Goal: Information Seeking & Learning: Learn about a topic

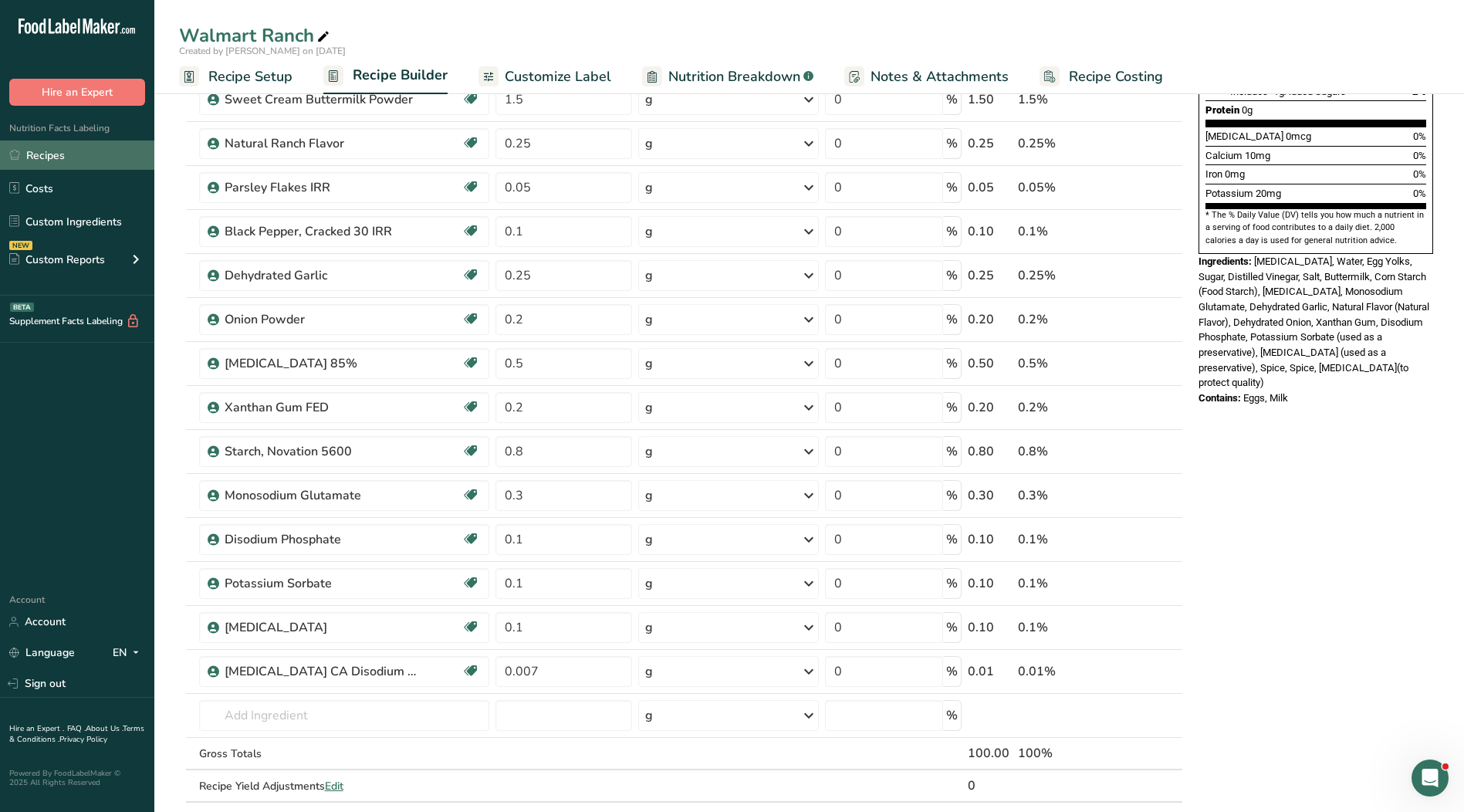
click at [78, 159] on link "Recipes" at bounding box center [77, 155] width 155 height 29
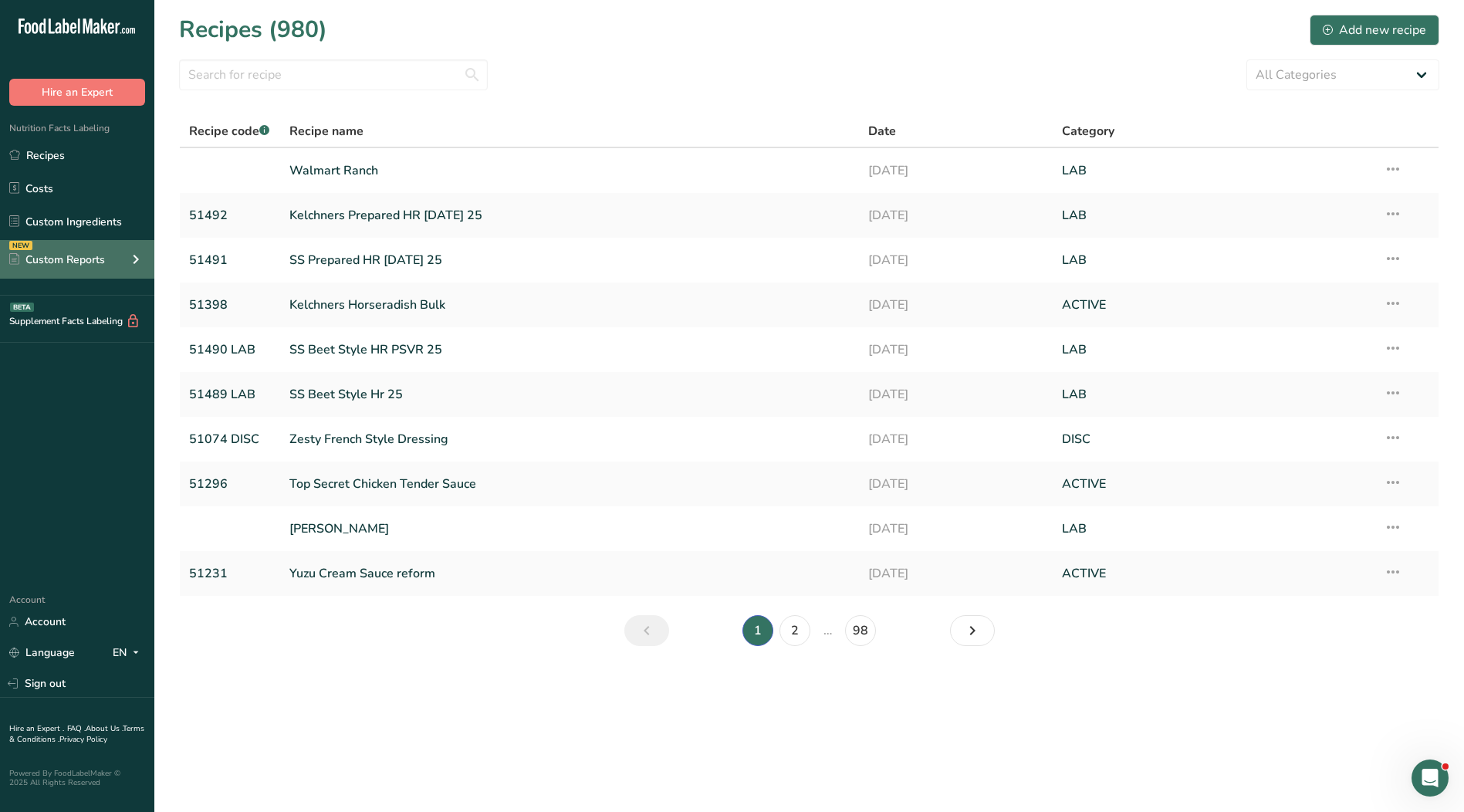
click at [132, 260] on icon at bounding box center [135, 259] width 18 height 28
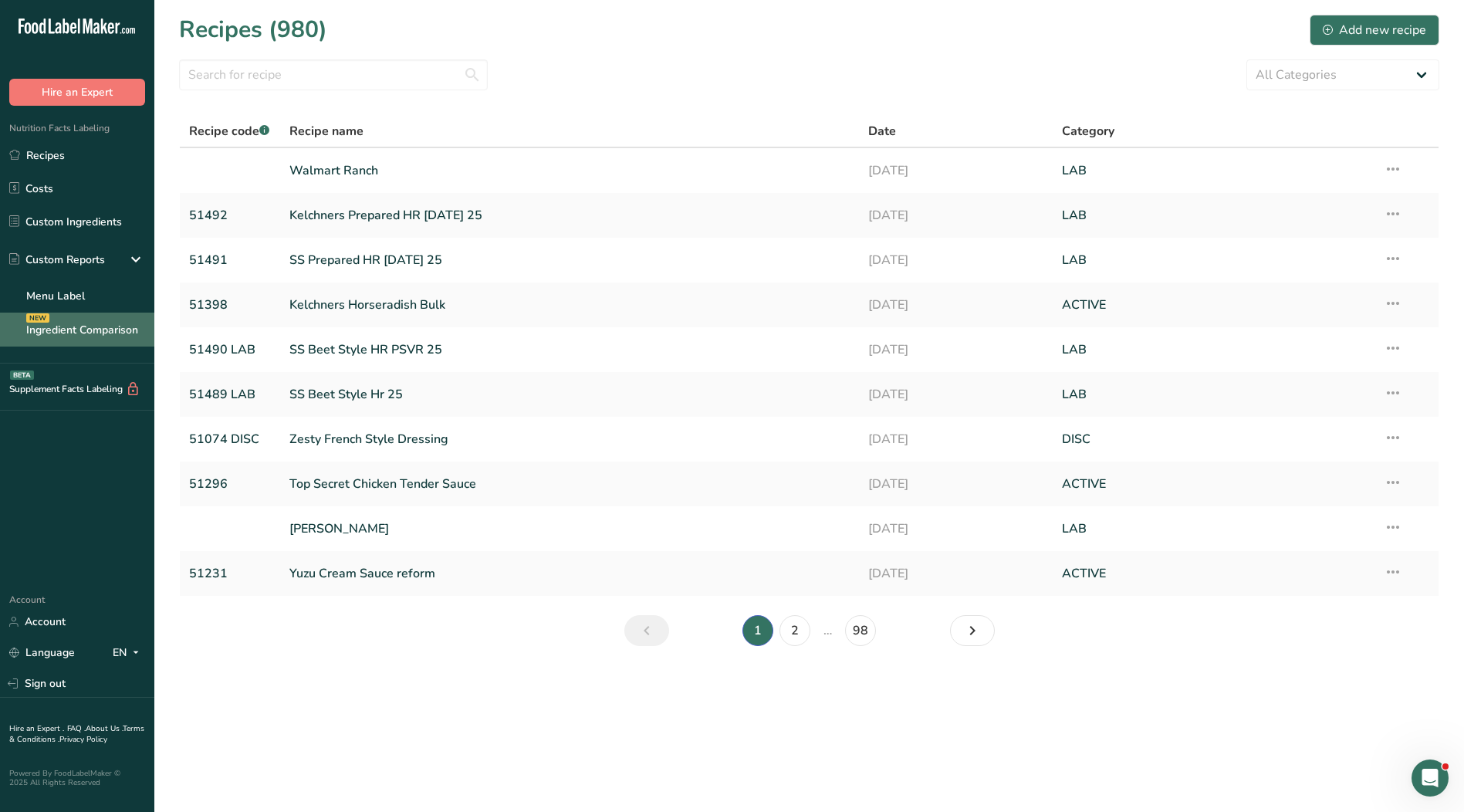
click at [101, 325] on link "Ingredient Comparison NEW" at bounding box center [77, 329] width 155 height 34
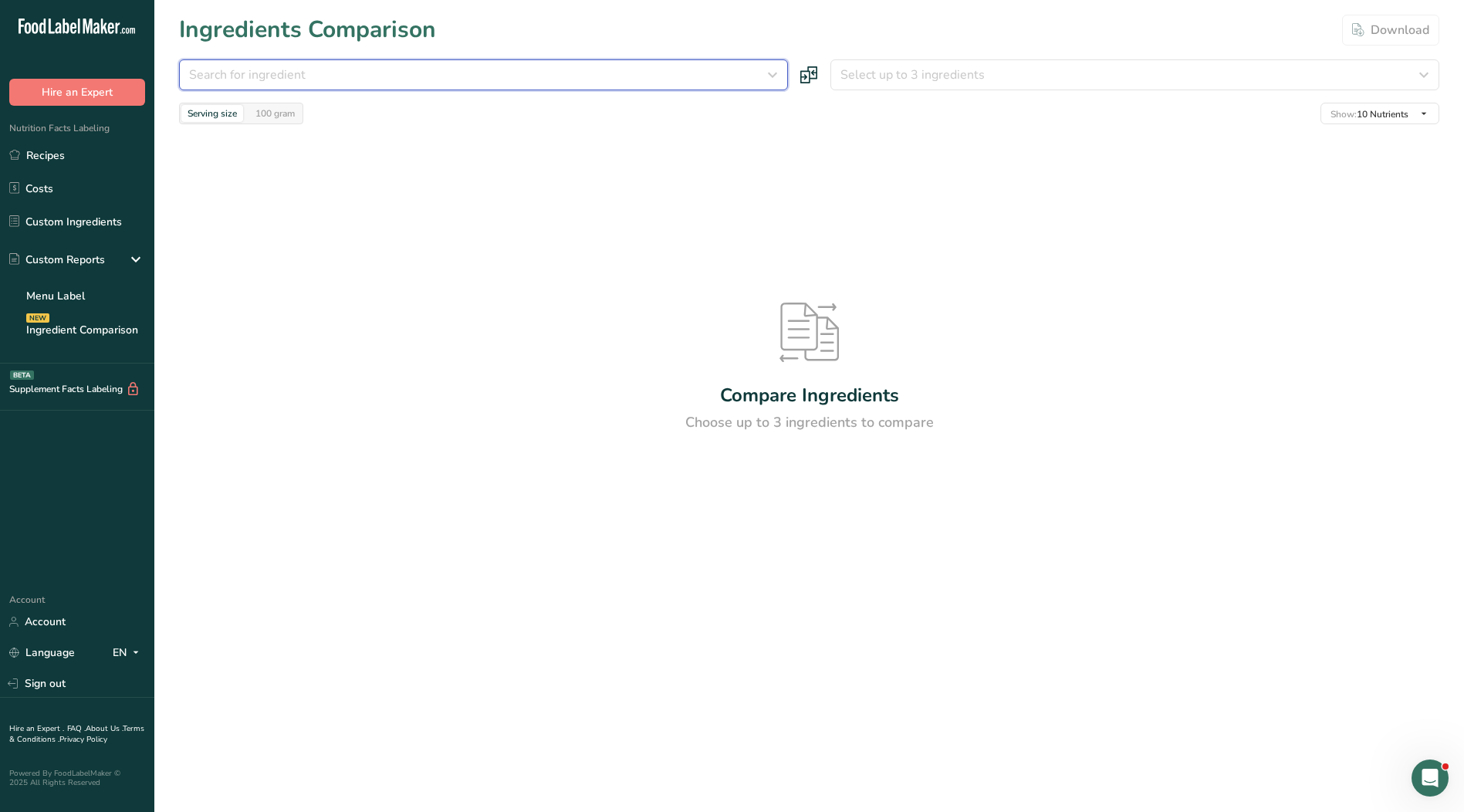
click at [521, 76] on div "Search for ingredient" at bounding box center [479, 74] width 579 height 18
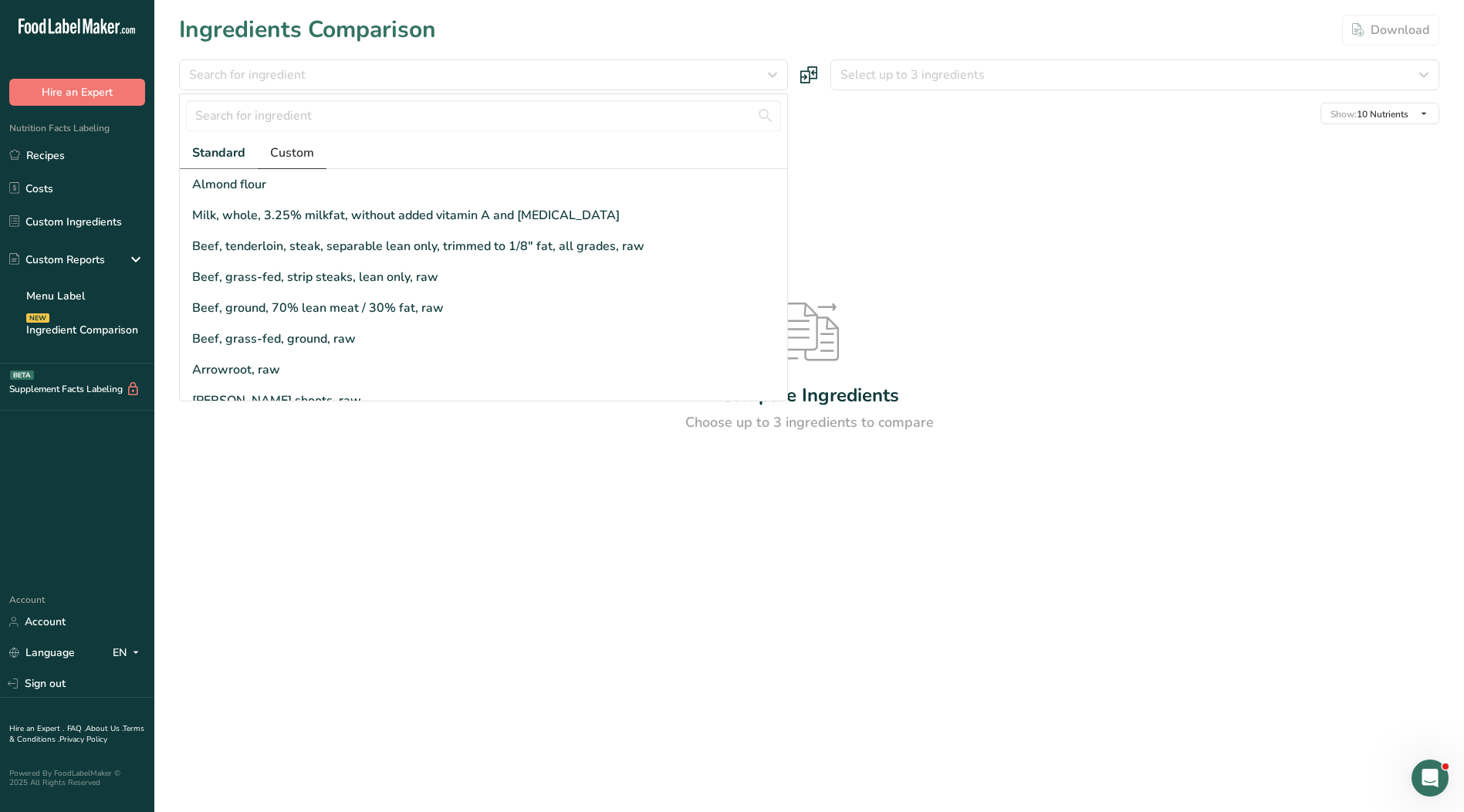
click at [305, 155] on span "Custom" at bounding box center [292, 152] width 44 height 18
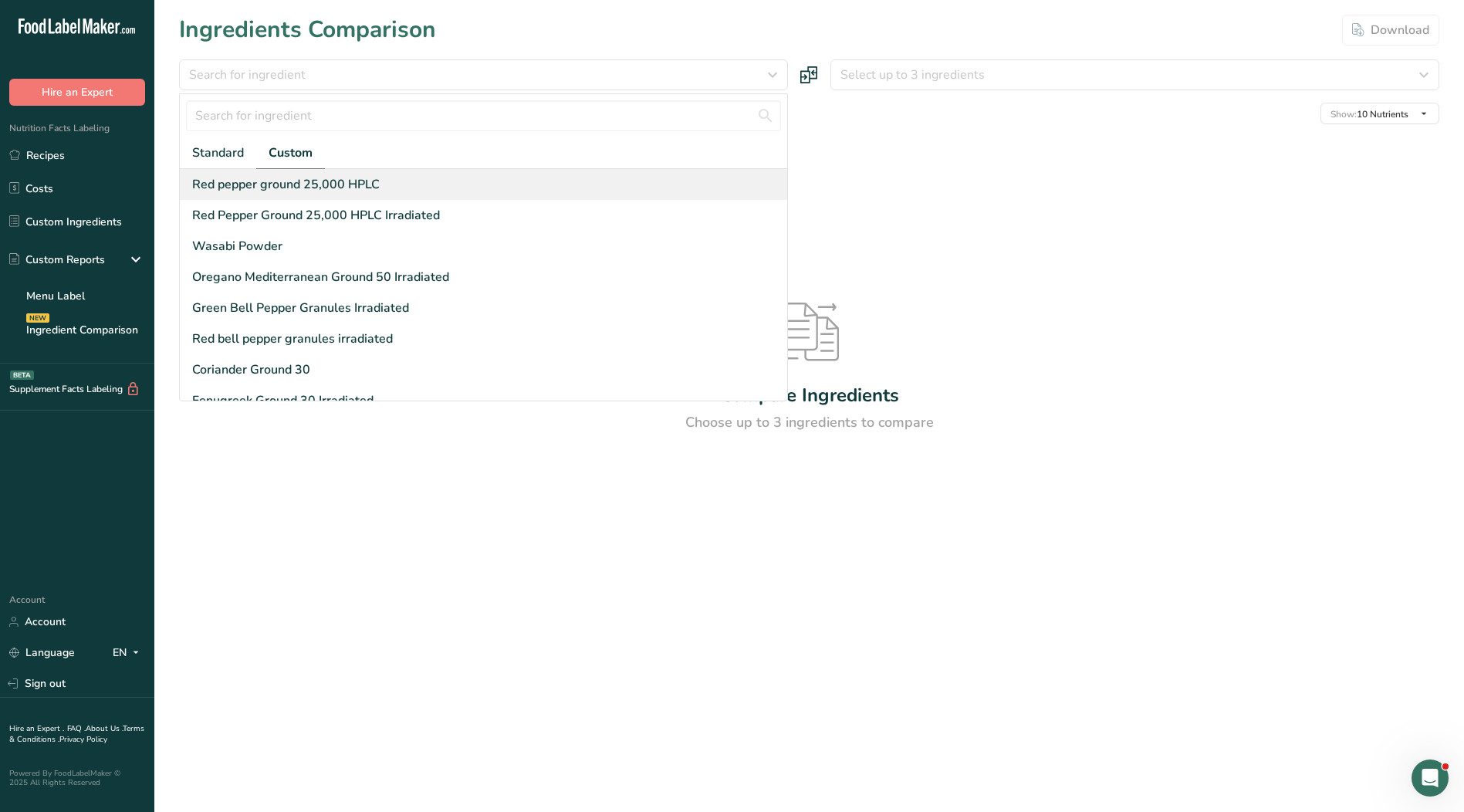
click at [324, 192] on div "Red pepper ground 25,000 HPLC" at bounding box center [286, 184] width 188 height 18
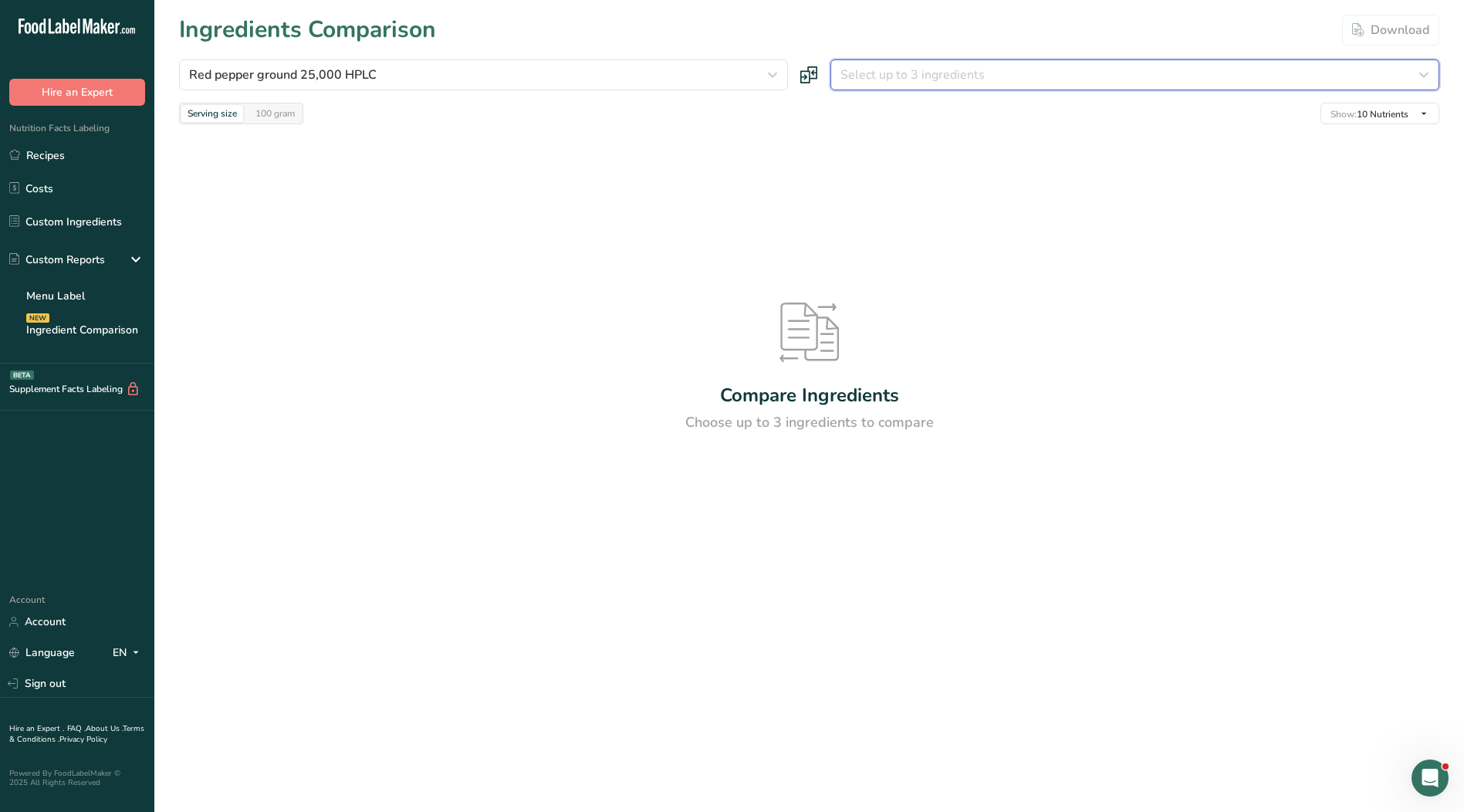
click at [868, 70] on span "Select up to 3 ingredients" at bounding box center [912, 74] width 144 height 18
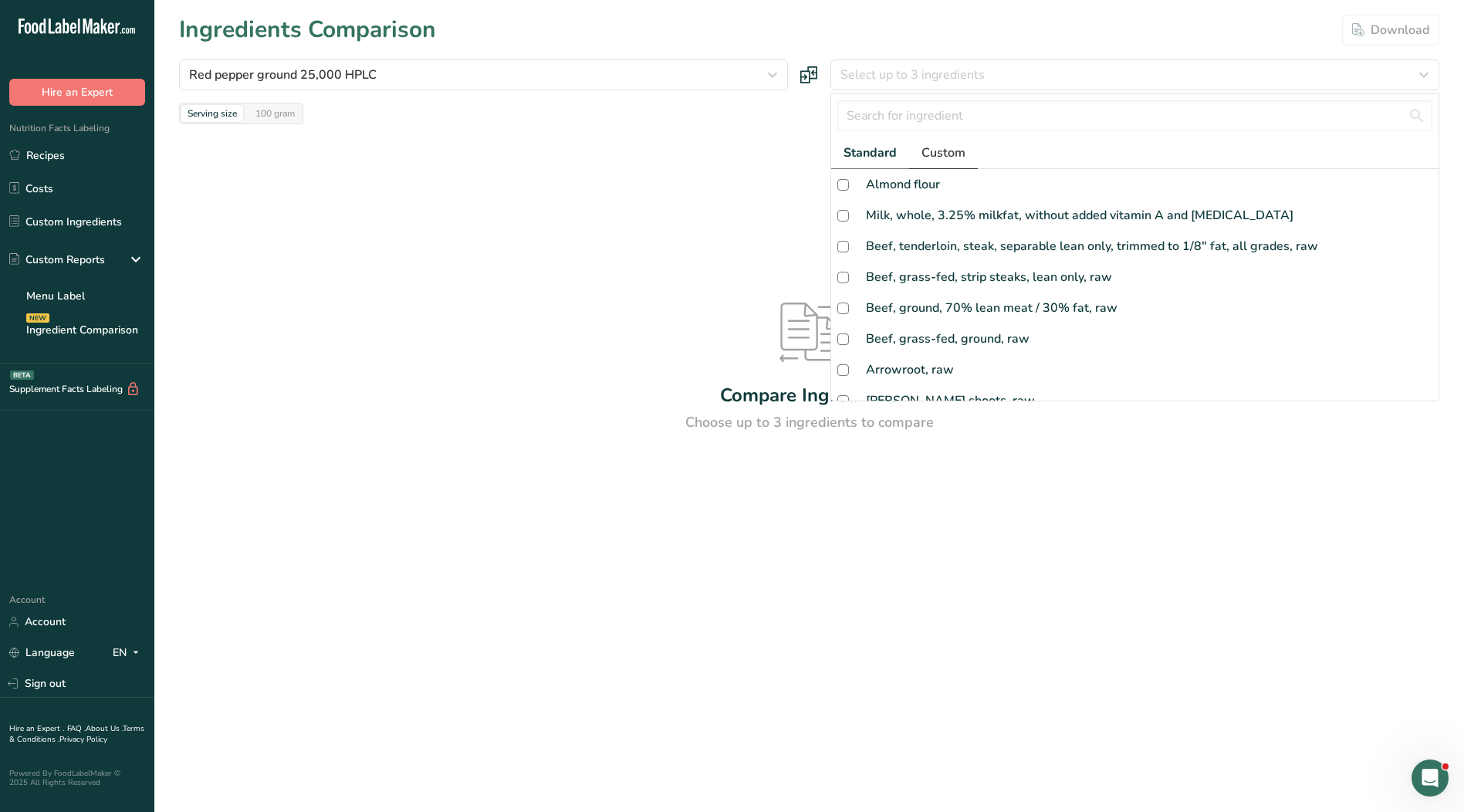
click at [945, 155] on span "Custom" at bounding box center [944, 152] width 44 height 18
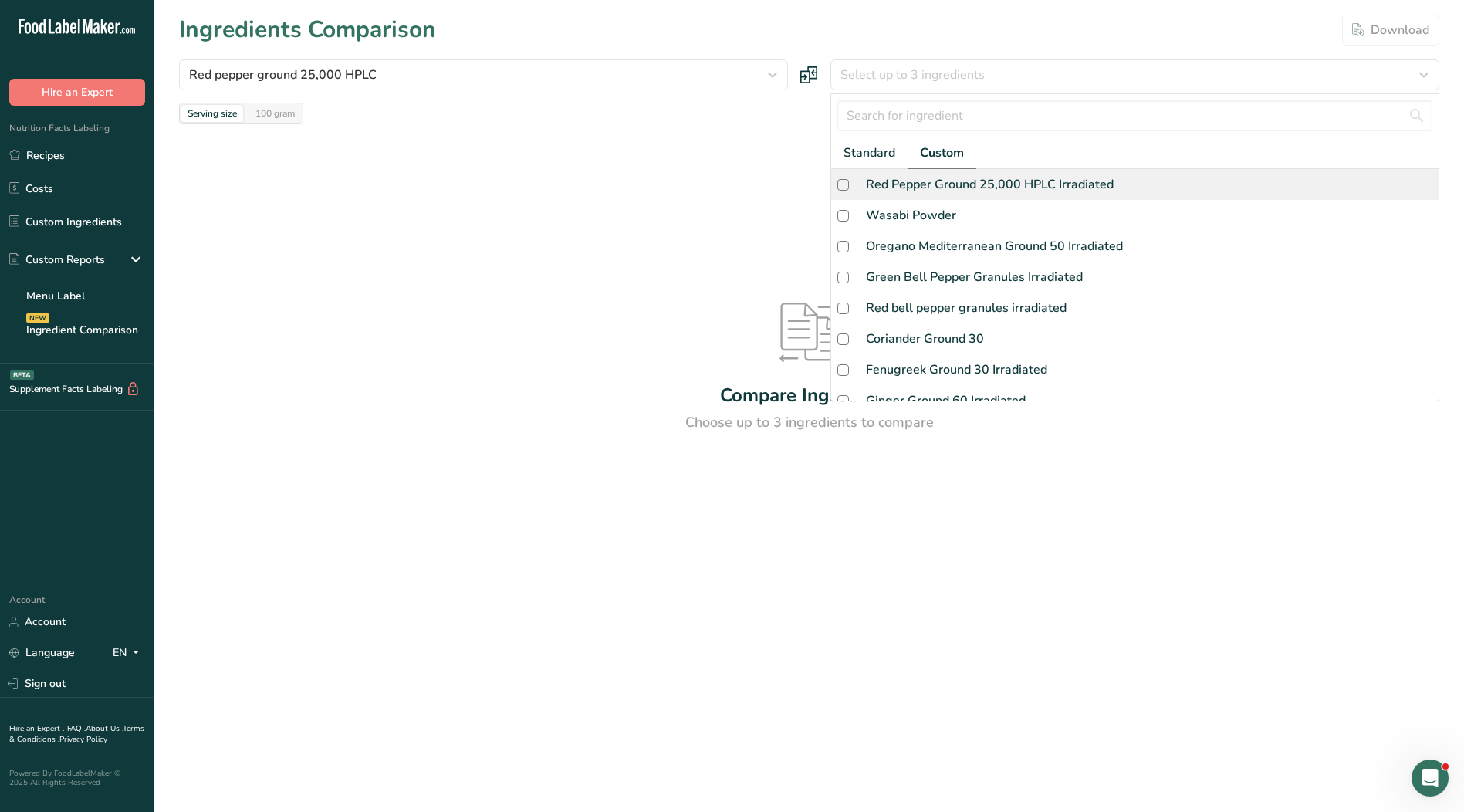
click at [897, 192] on div "Red Pepper Ground 25,000 HPLC Irradiated" at bounding box center [990, 184] width 248 height 18
checkbox input "true"
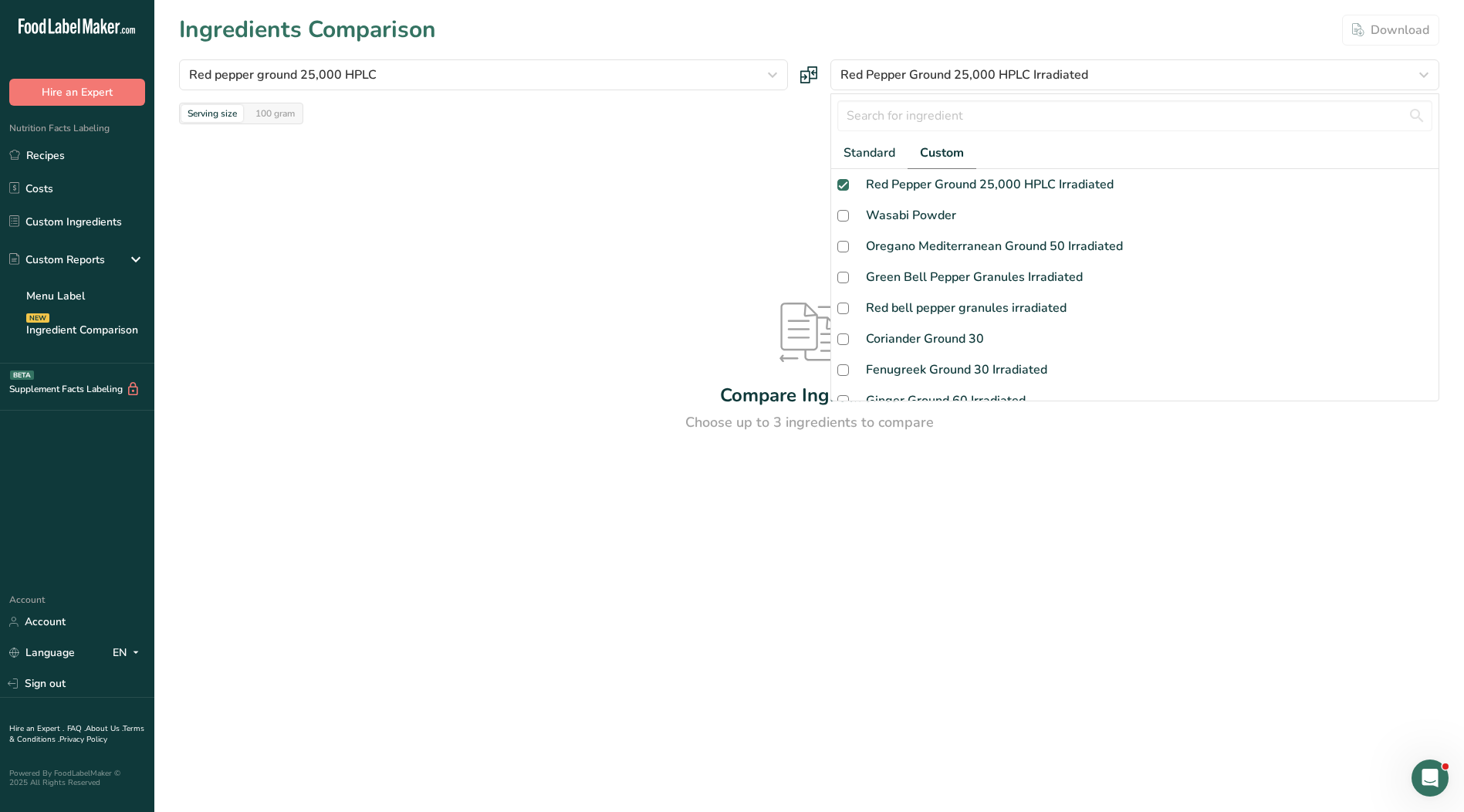
drag, startPoint x: 512, startPoint y: 200, endPoint x: 524, endPoint y: 204, distance: 12.6
click at [514, 201] on div "Compare Ingredients Choose up to 3 ingredients to compare" at bounding box center [809, 367] width 1260 height 487
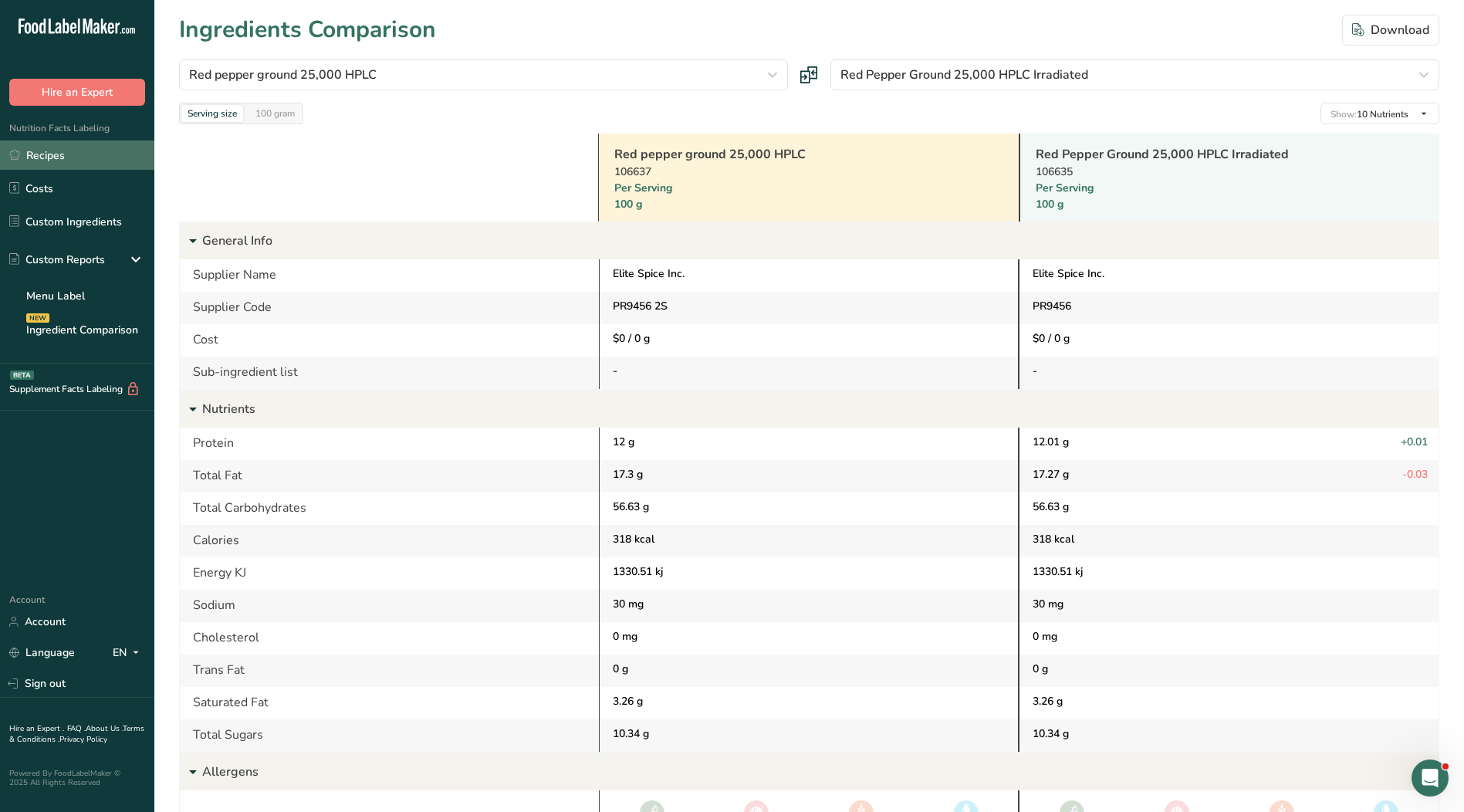
click at [97, 148] on link "Recipes" at bounding box center [77, 155] width 155 height 29
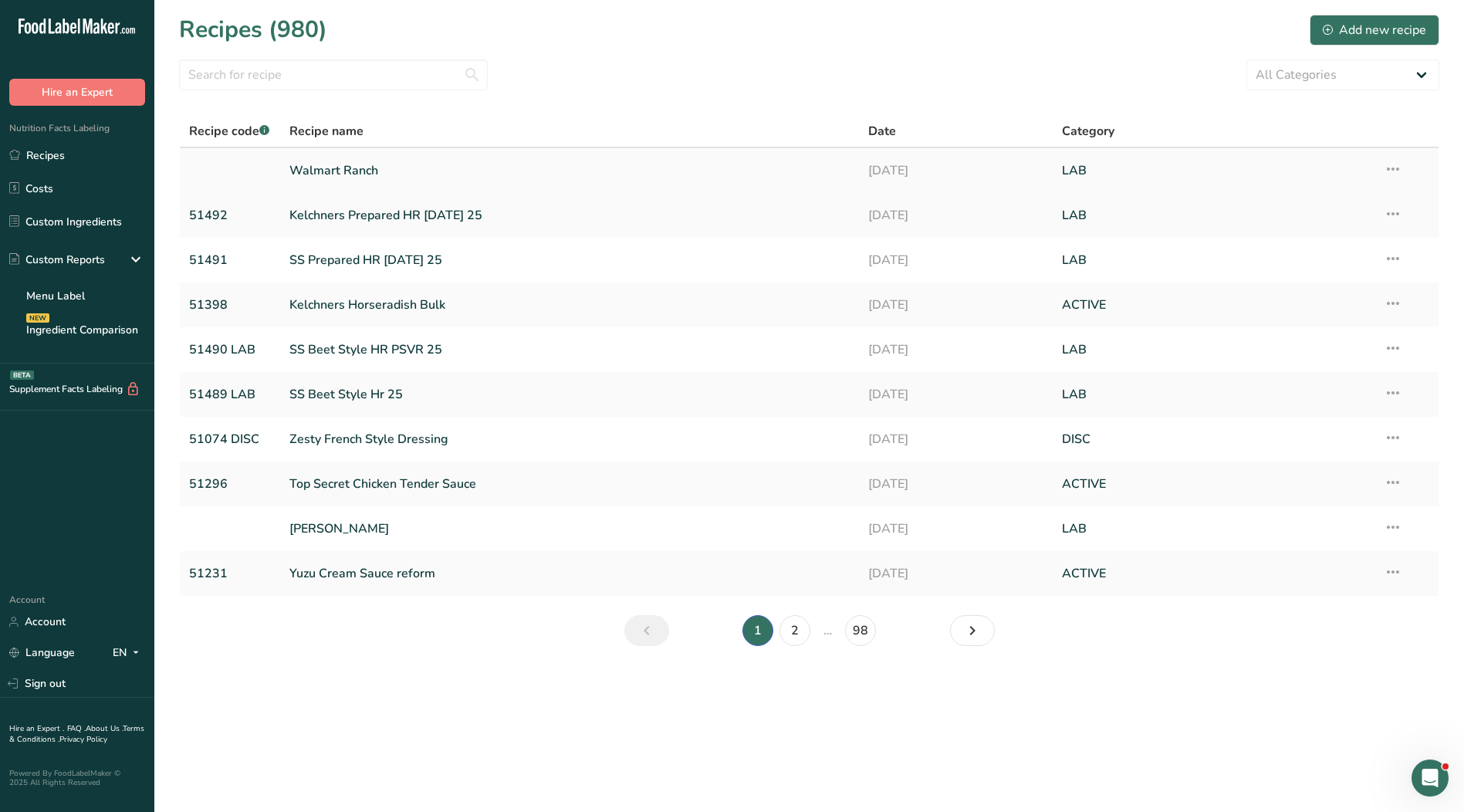
click at [1388, 171] on icon at bounding box center [1392, 169] width 18 height 28
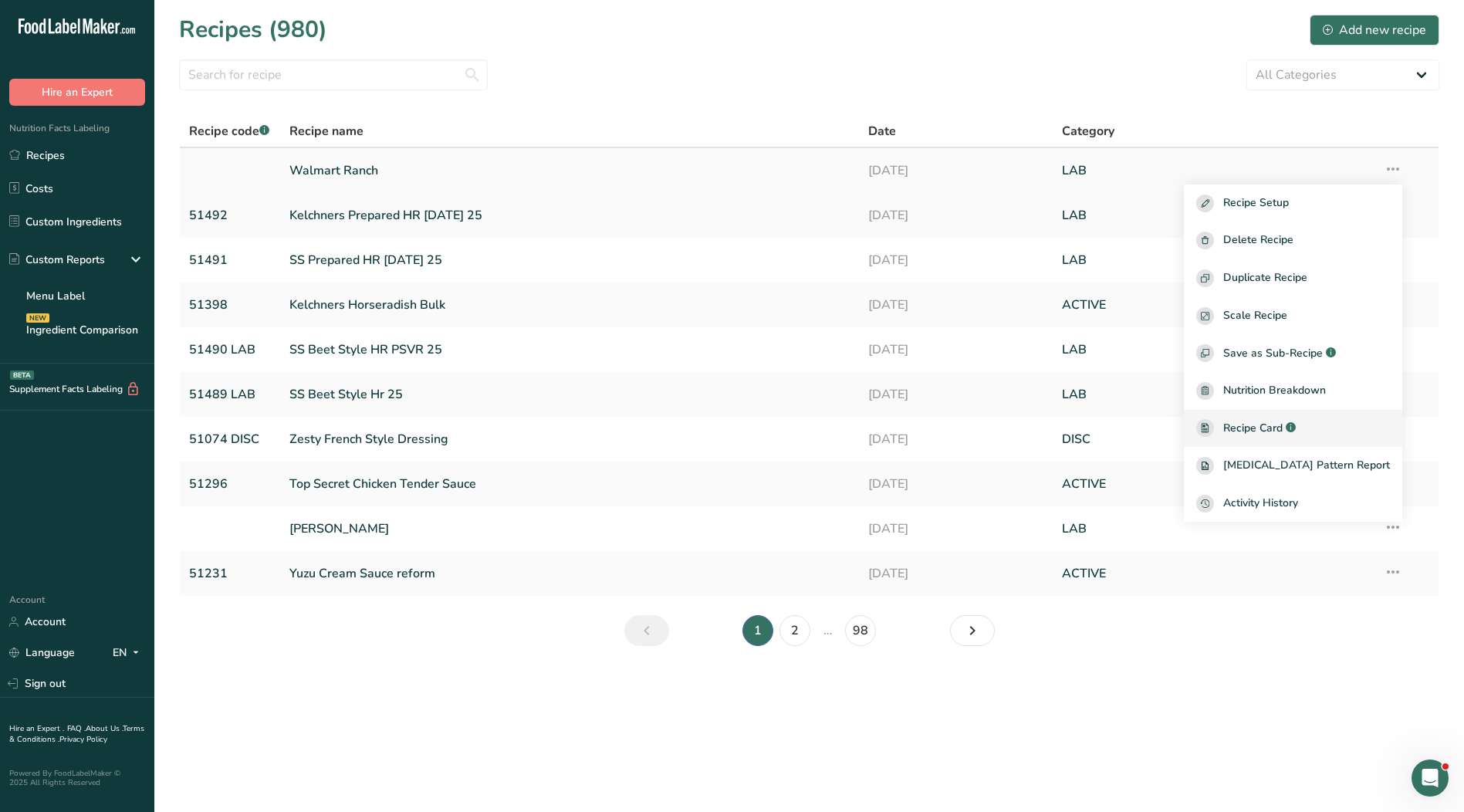
click at [1282, 425] on span "Recipe Card" at bounding box center [1252, 428] width 59 height 17
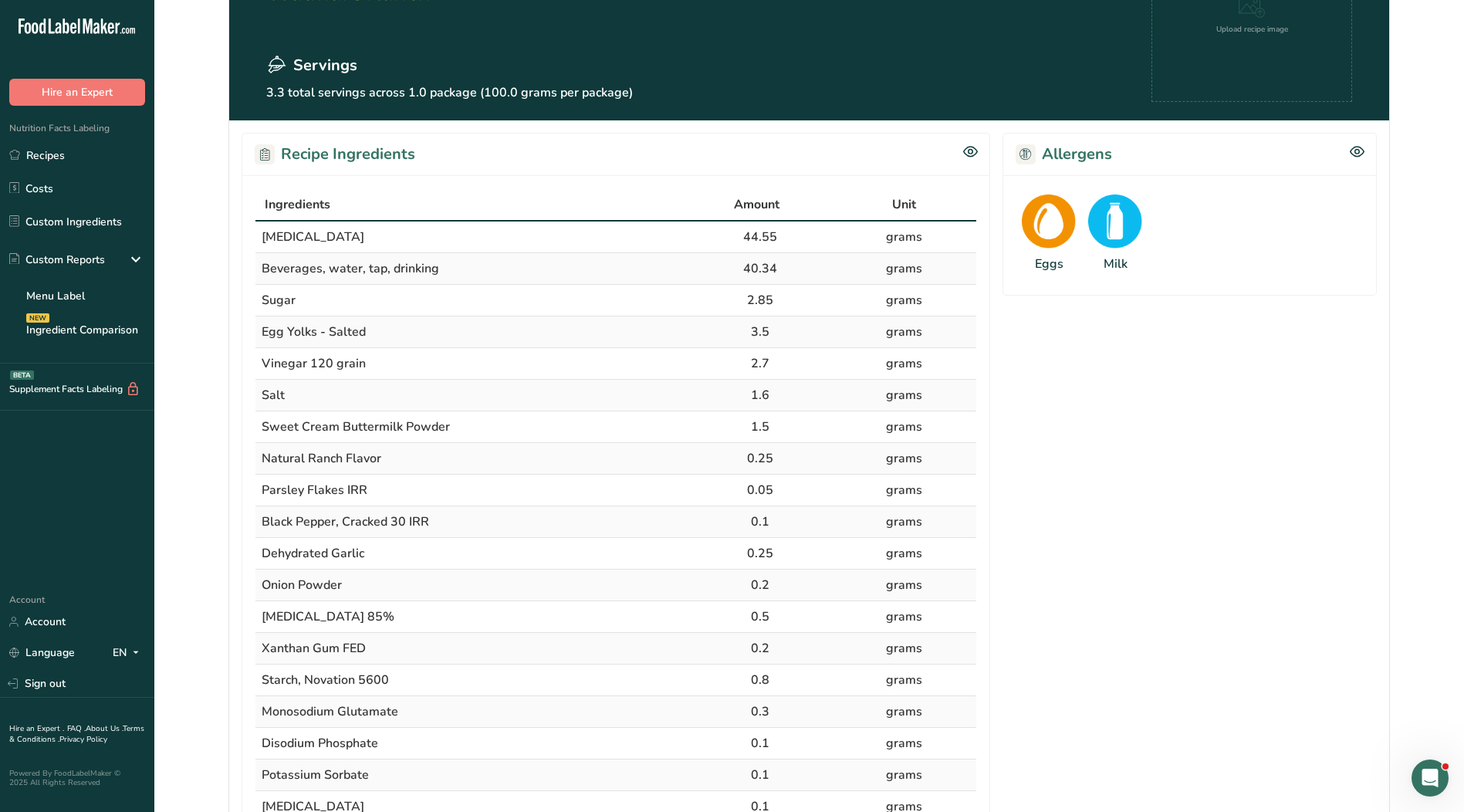
scroll to position [155, 0]
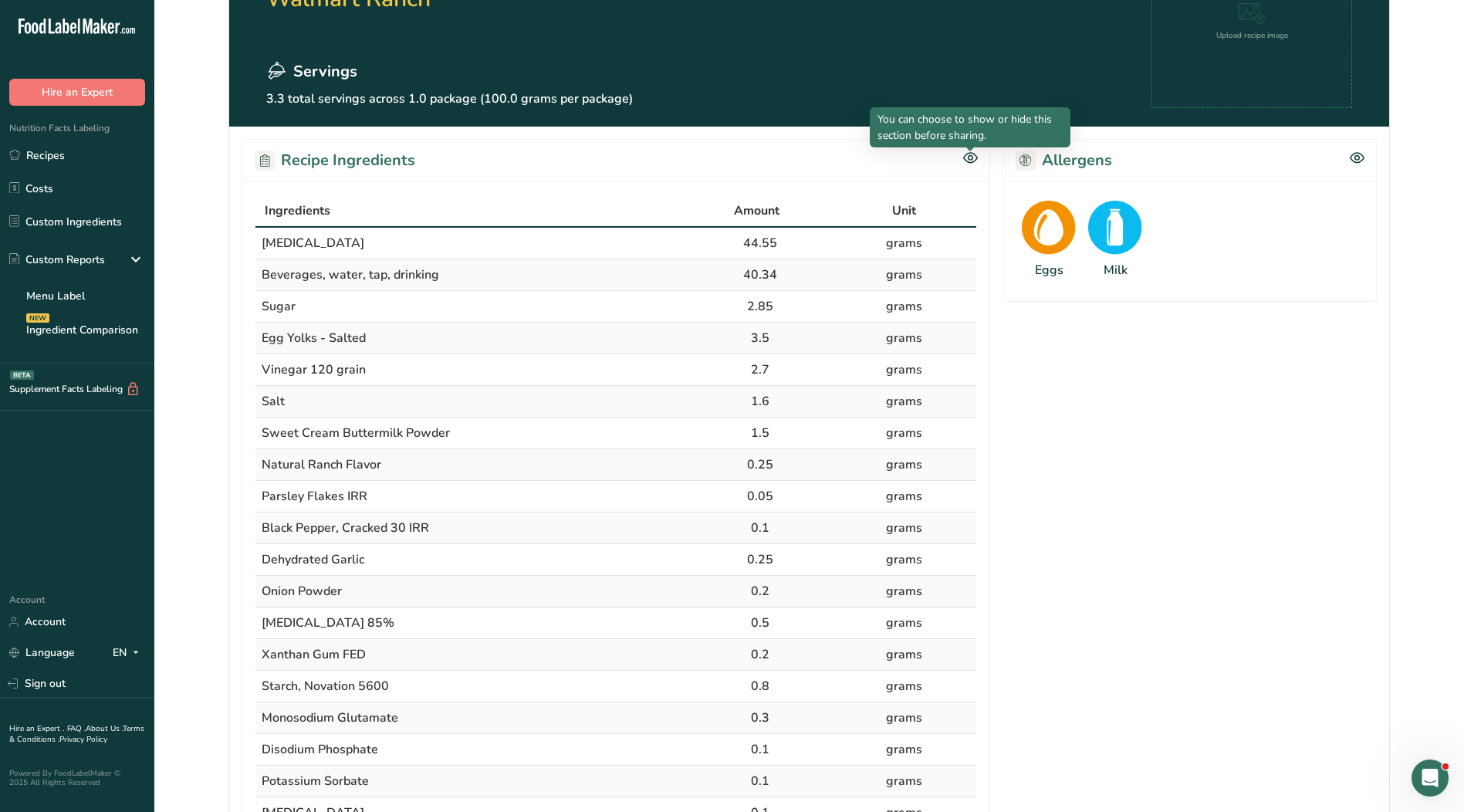
click at [970, 161] on icon at bounding box center [970, 158] width 15 height 13
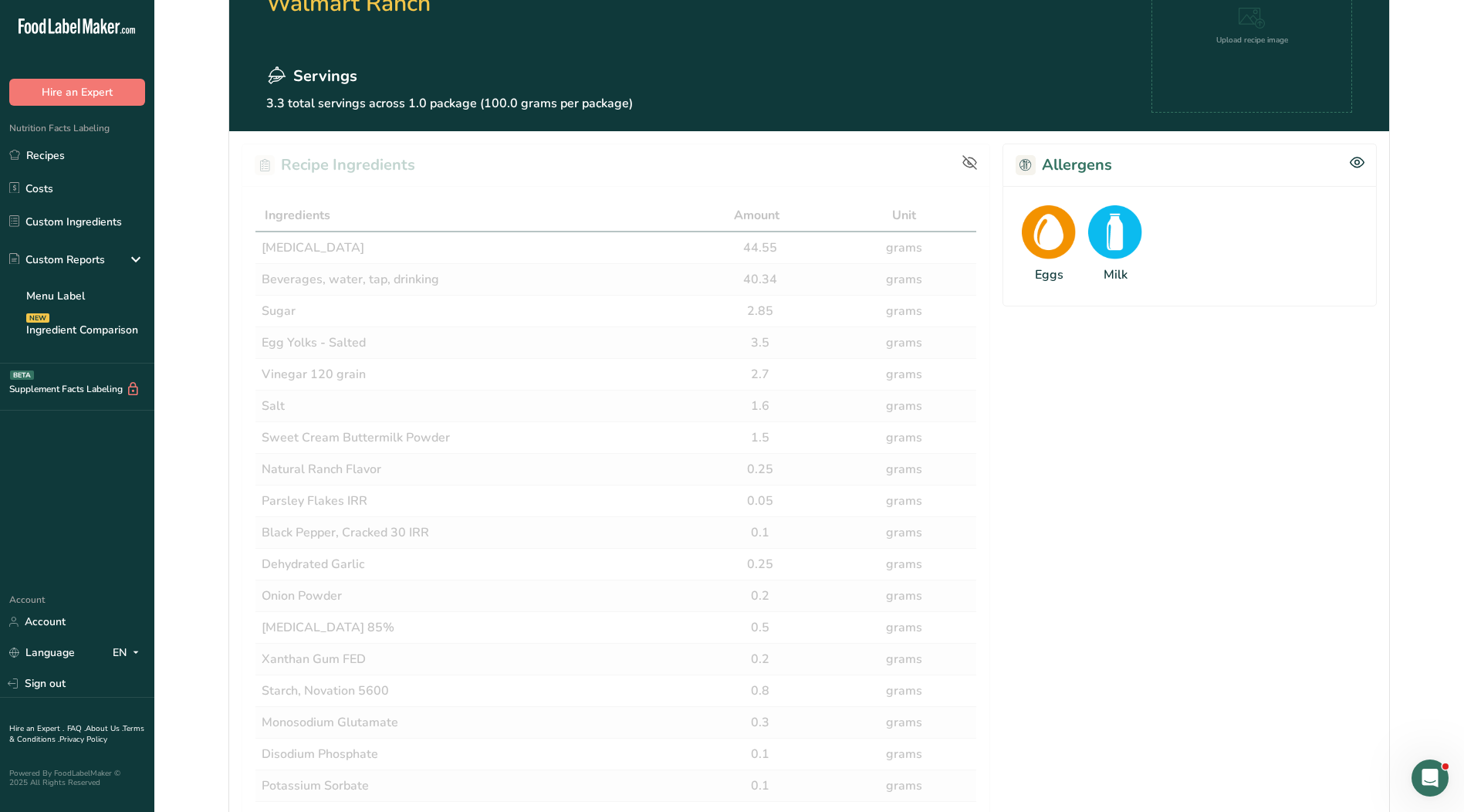
scroll to position [0, 0]
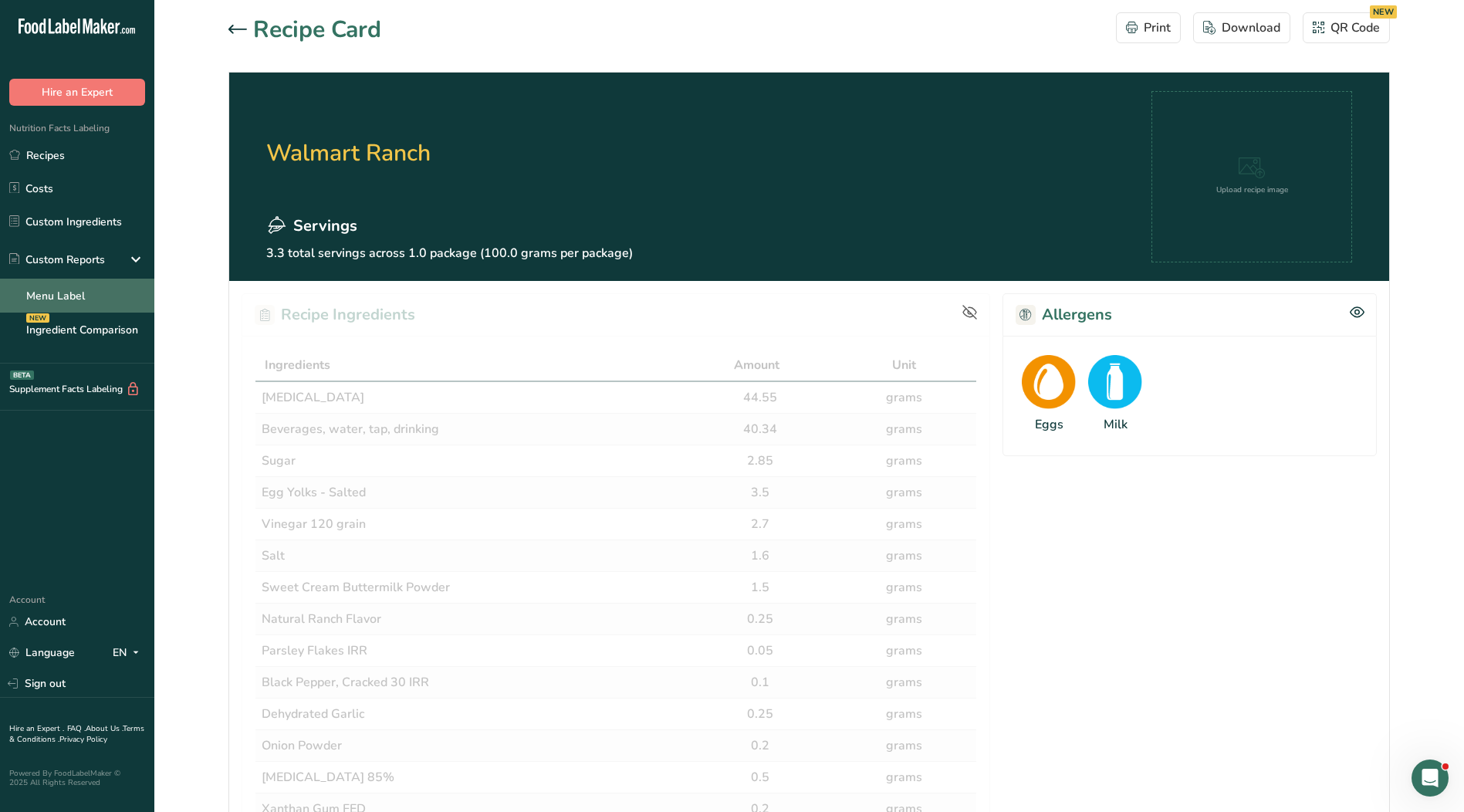
click at [90, 292] on link "Menu Label" at bounding box center [77, 295] width 155 height 34
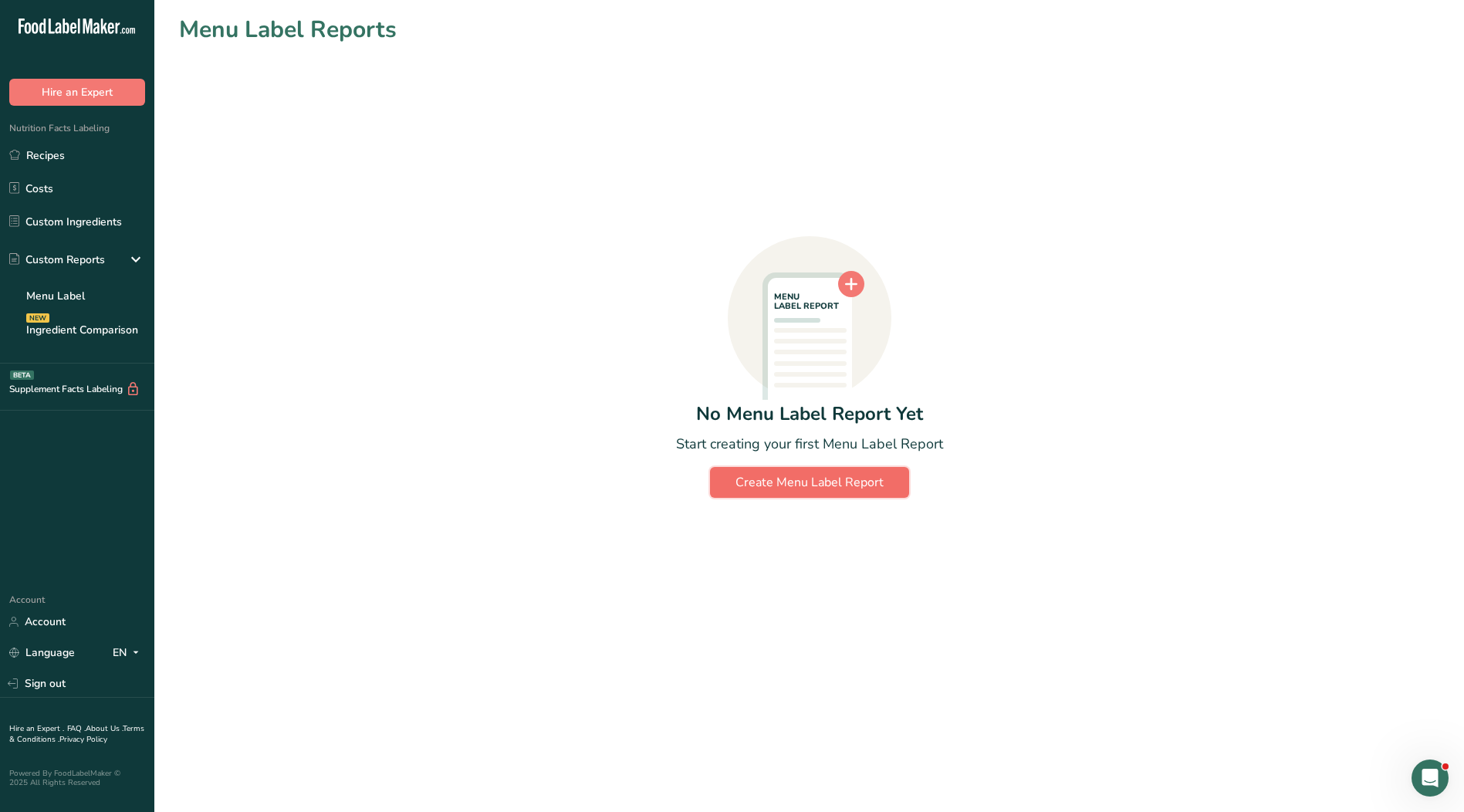
click at [784, 483] on div "Create Menu Label Report" at bounding box center [810, 481] width 148 height 18
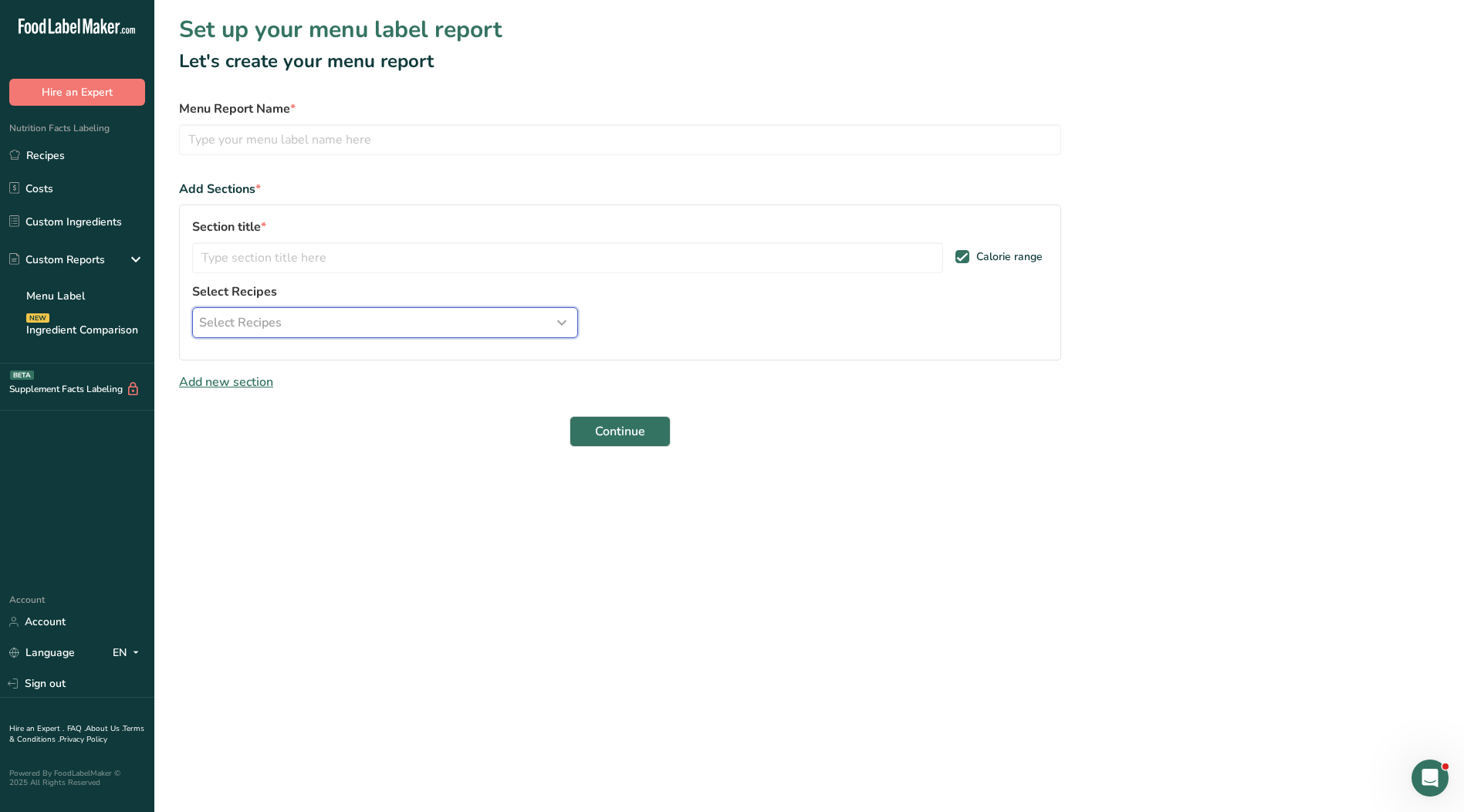
click at [567, 330] on icon "button" at bounding box center [561, 322] width 18 height 28
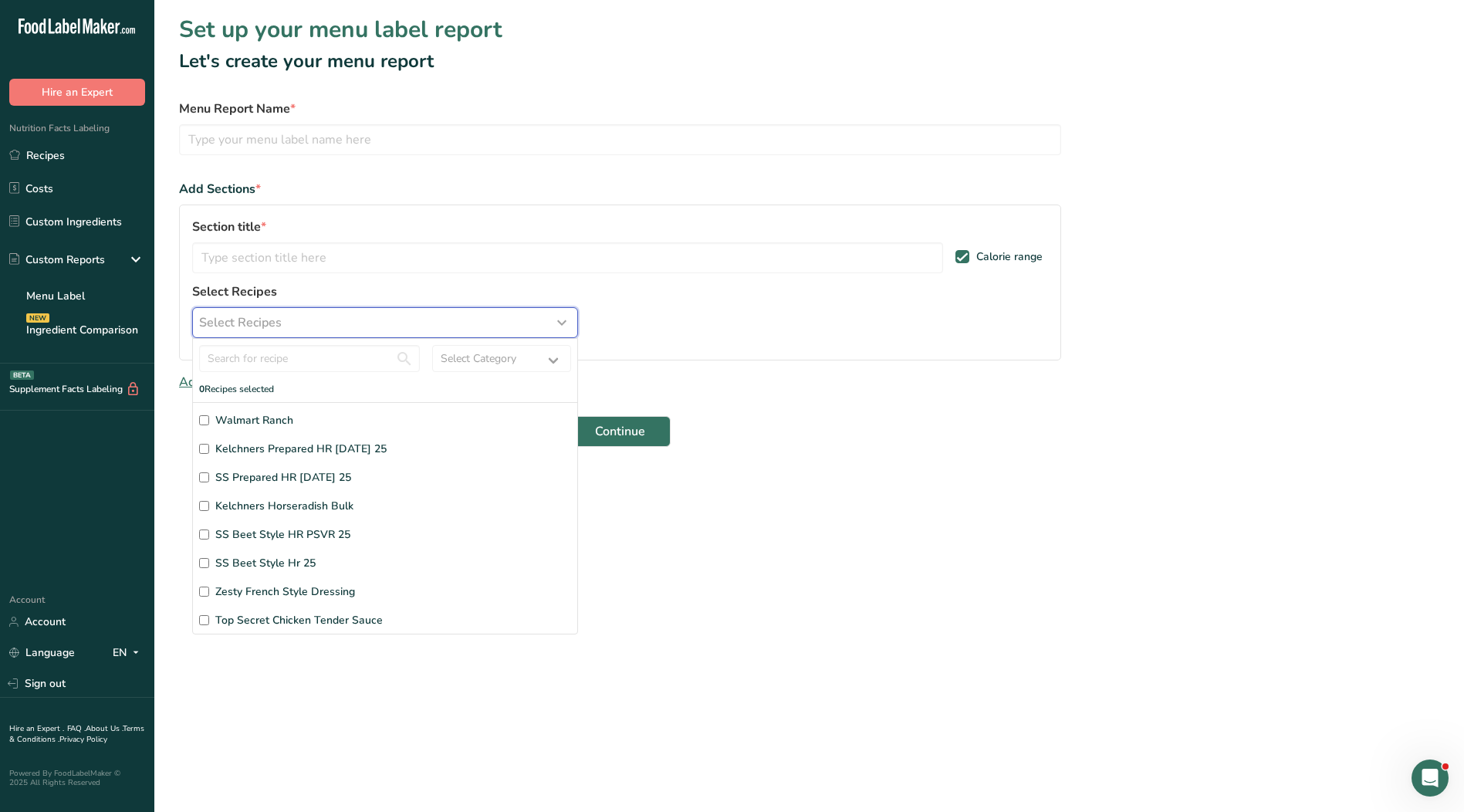
click at [567, 330] on icon "button" at bounding box center [561, 322] width 18 height 28
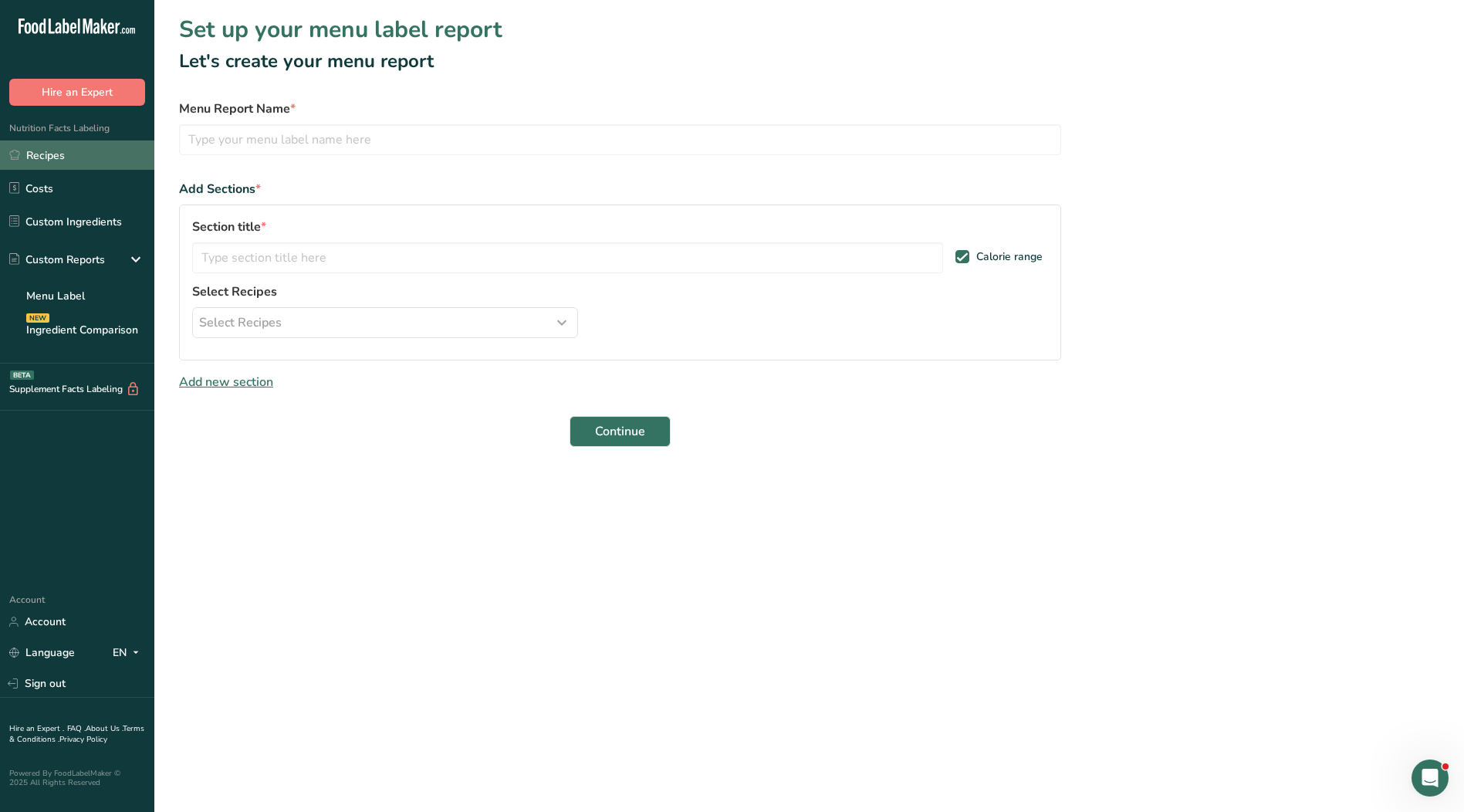
click at [55, 160] on link "Recipes" at bounding box center [77, 155] width 155 height 29
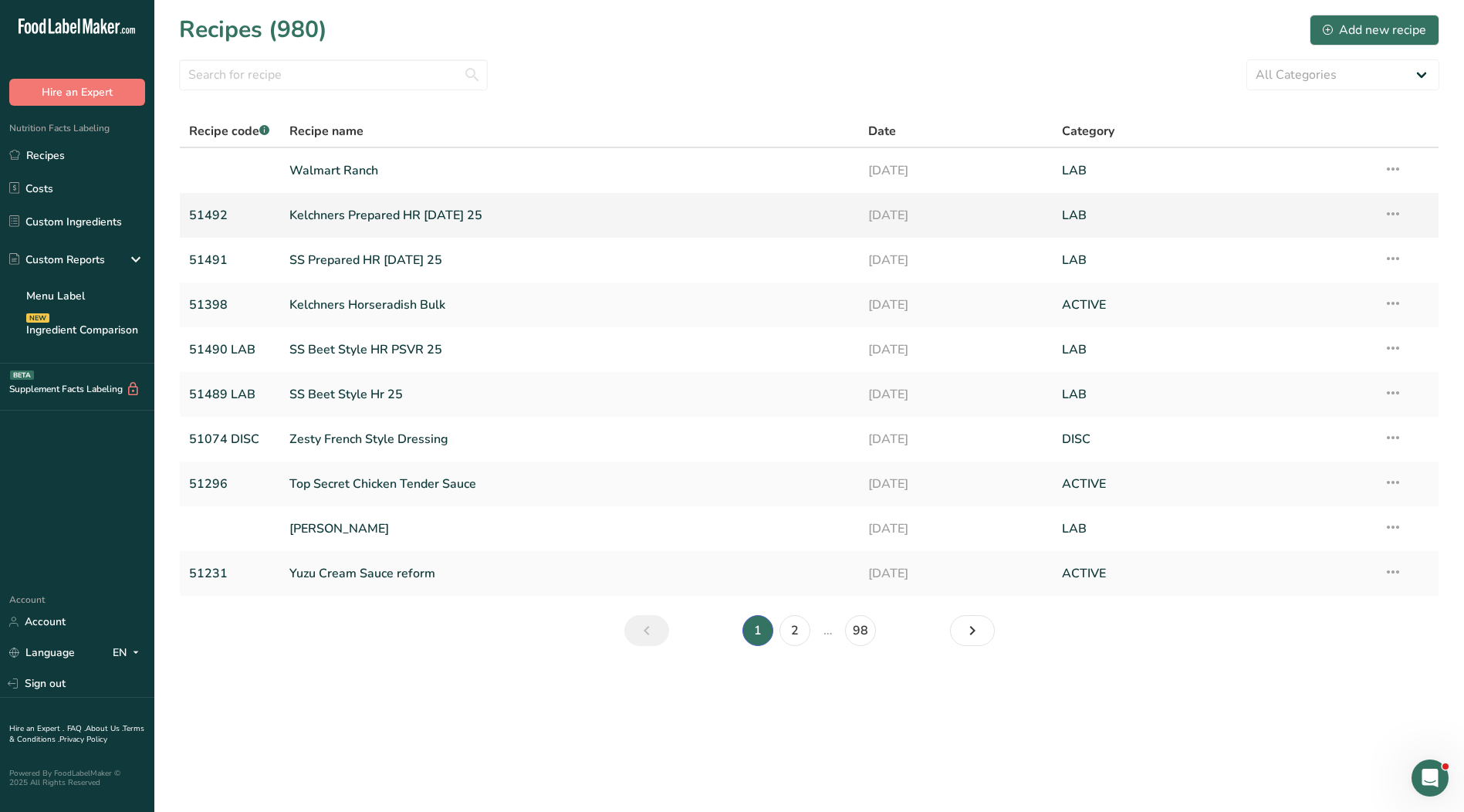
click at [1398, 219] on icon at bounding box center [1392, 213] width 18 height 28
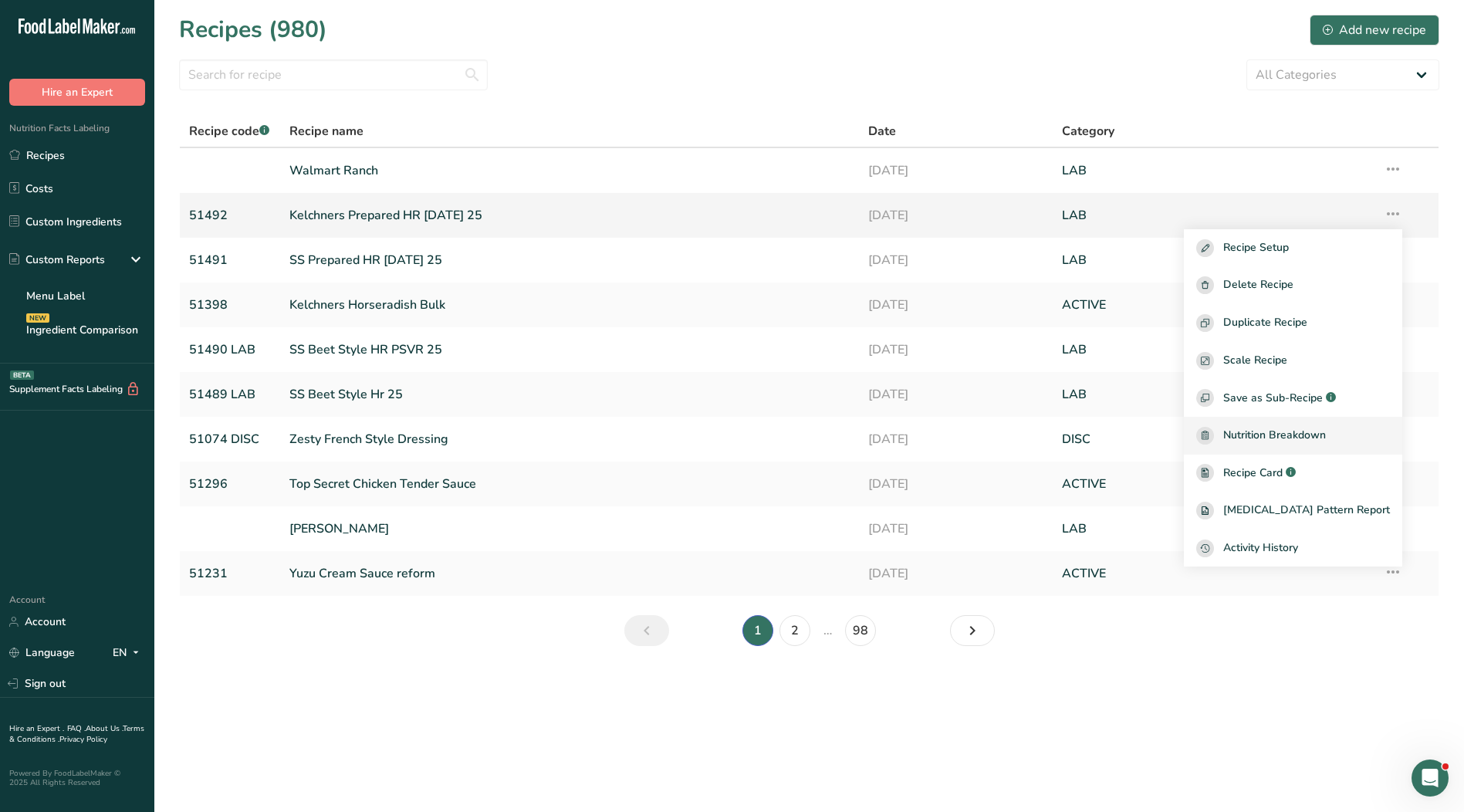
click at [1326, 436] on span "Nutrition Breakdown" at bounding box center [1275, 436] width 103 height 17
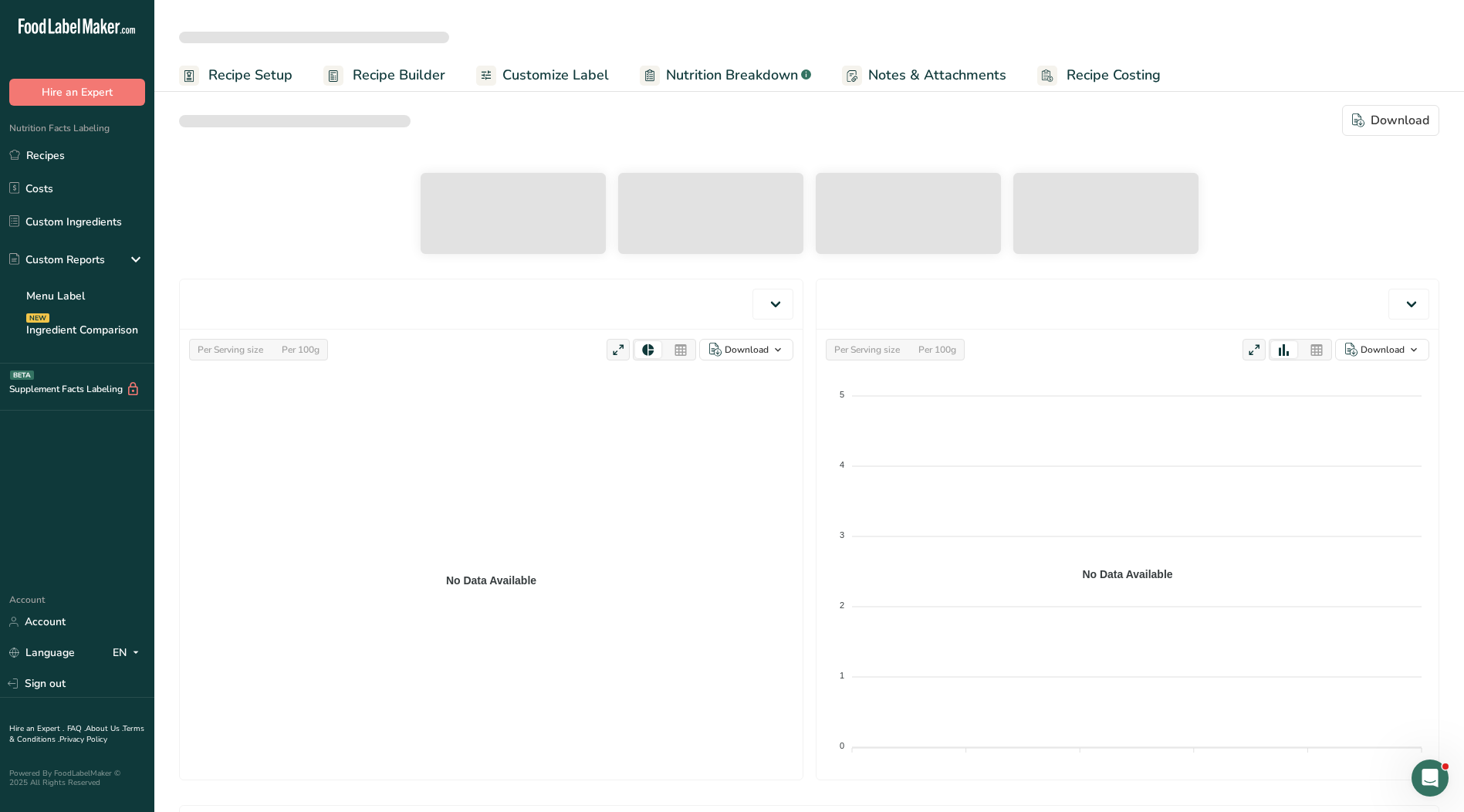
select select "Calories"
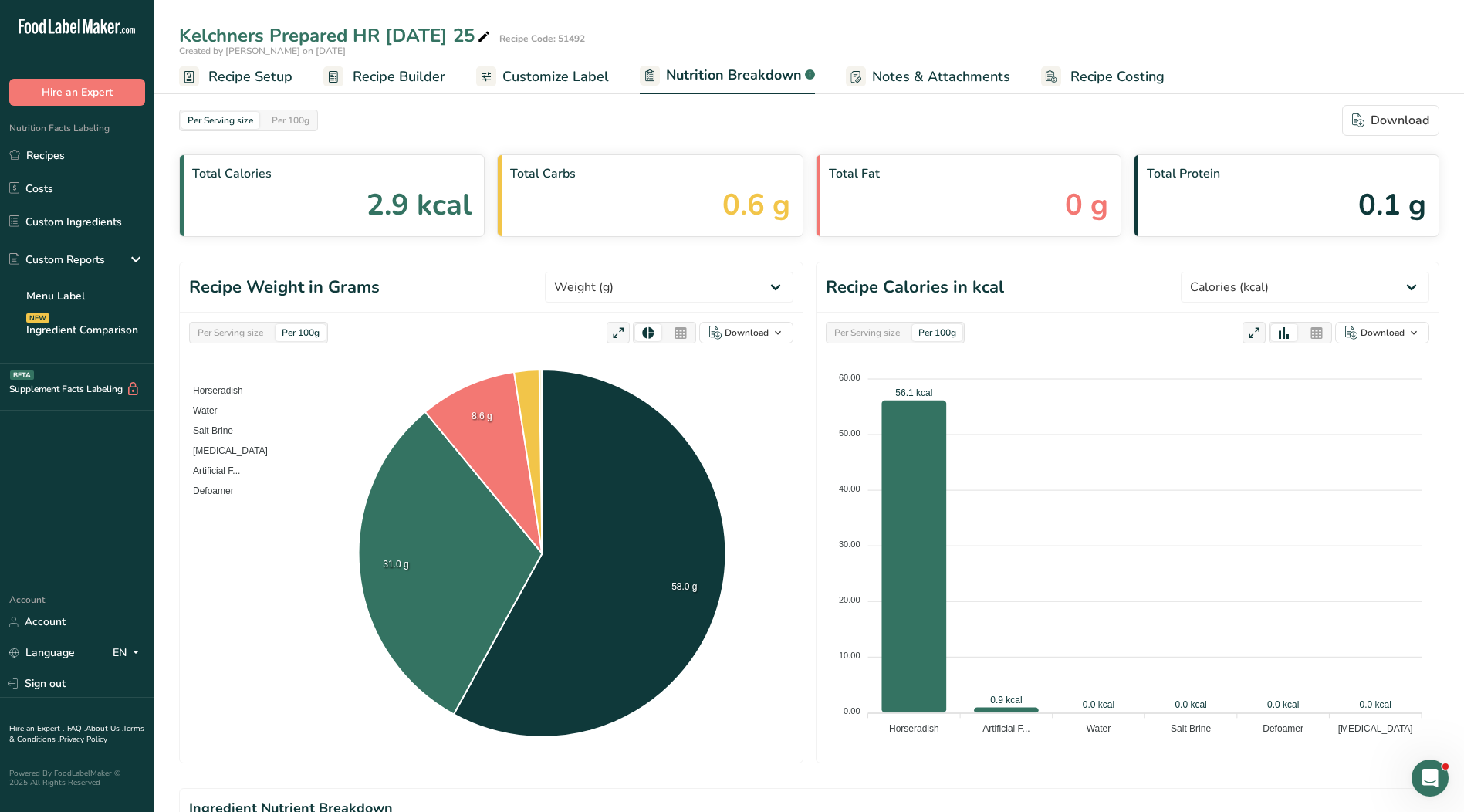
click at [944, 66] on span "Notes & Attachments" at bounding box center [941, 77] width 138 height 21
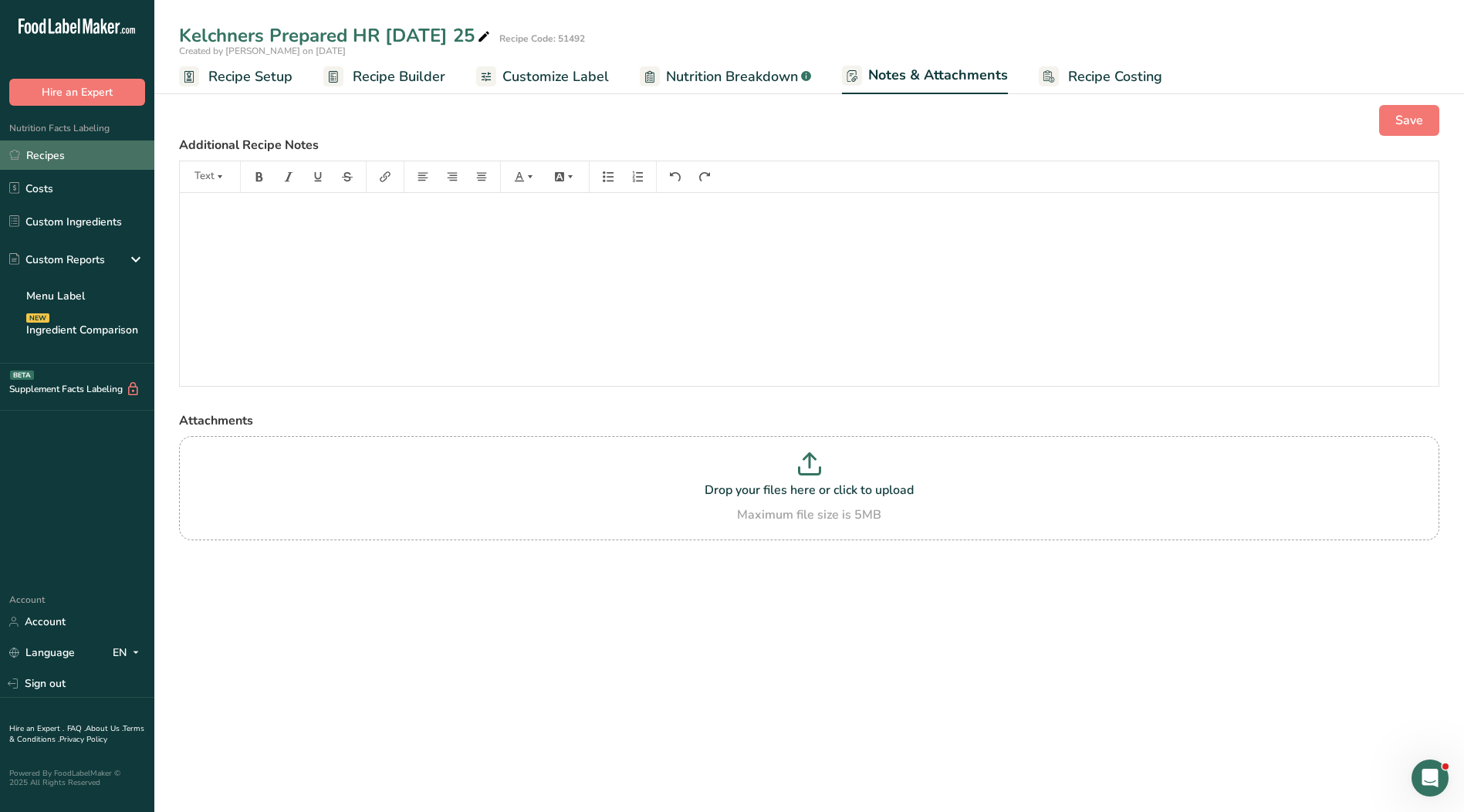
click at [54, 155] on link "Recipes" at bounding box center [77, 155] width 155 height 29
